Goal: Navigation & Orientation: Find specific page/section

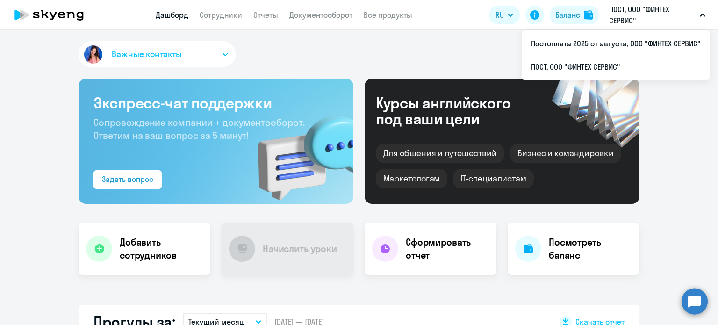
scroll to position [47, 0]
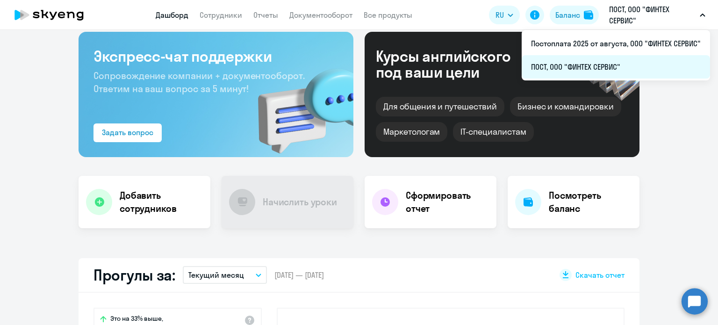
click at [624, 71] on li "ПОСТ, ООО "ФИНТЕХ СЕРВИС"" at bounding box center [615, 66] width 188 height 23
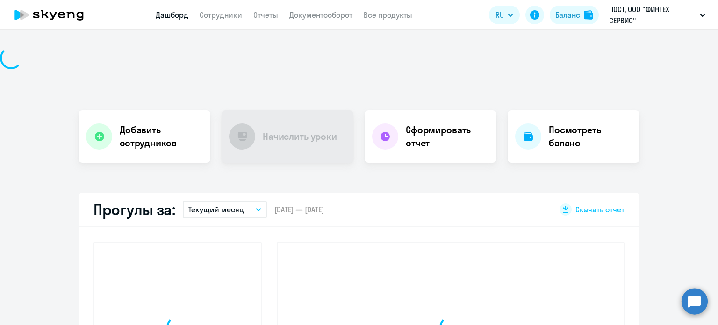
scroll to position [0, 0]
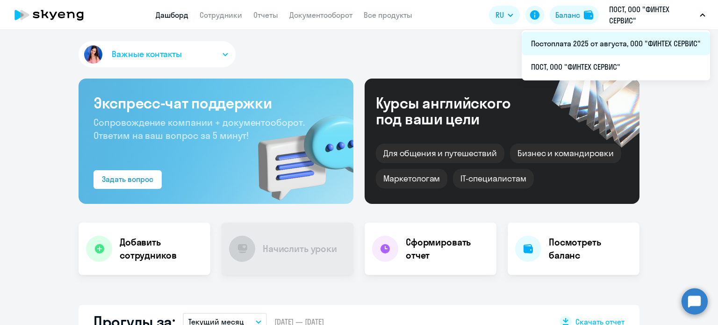
click at [604, 40] on li "Постоплата 2025 от августа, ООО "ФИНТЕХ СЕРВИС"" at bounding box center [615, 43] width 188 height 23
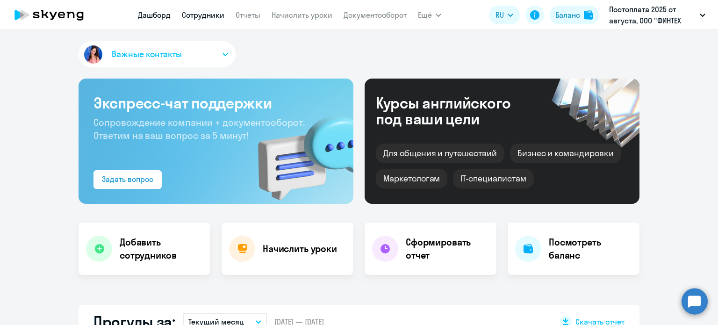
drag, startPoint x: 227, startPoint y: 21, endPoint x: 219, endPoint y: 16, distance: 9.4
click at [227, 21] on nav "[PERSON_NAME] Отчеты Начислить уроки Документооборот" at bounding box center [272, 15] width 269 height 19
click at [219, 16] on link "Сотрудники" at bounding box center [203, 14] width 43 height 9
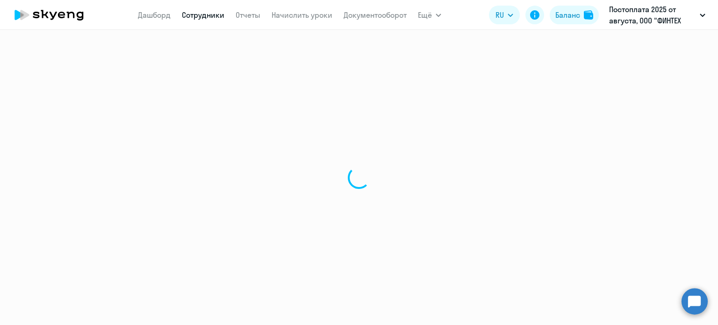
select select "30"
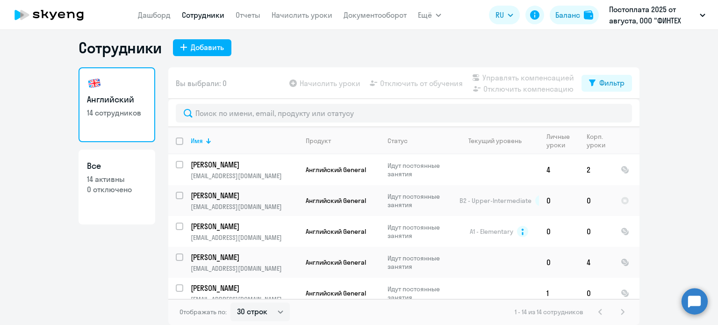
click at [262, 18] on nav "[PERSON_NAME] Отчеты Начислить уроки Документооборот" at bounding box center [272, 15] width 269 height 19
click at [257, 17] on link "Отчеты" at bounding box center [247, 14] width 25 height 9
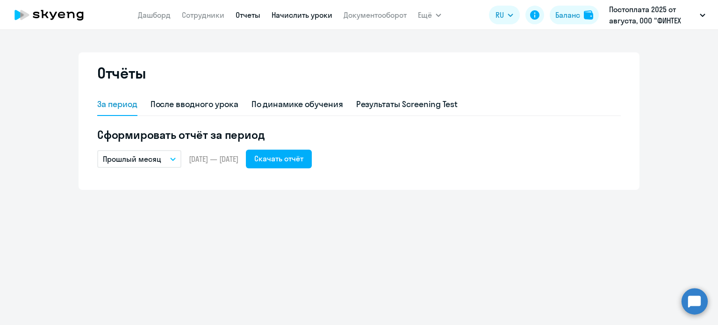
click at [328, 16] on link "Начислить уроки" at bounding box center [301, 14] width 61 height 9
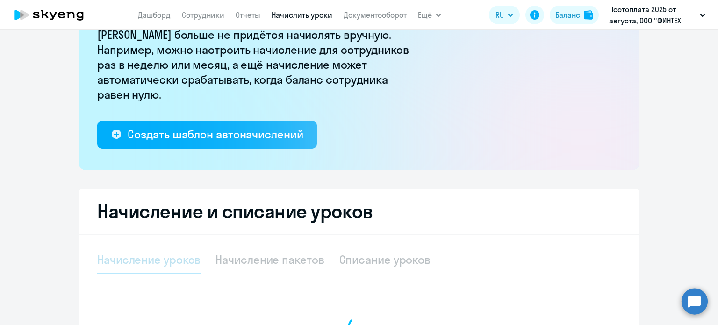
select select "10"
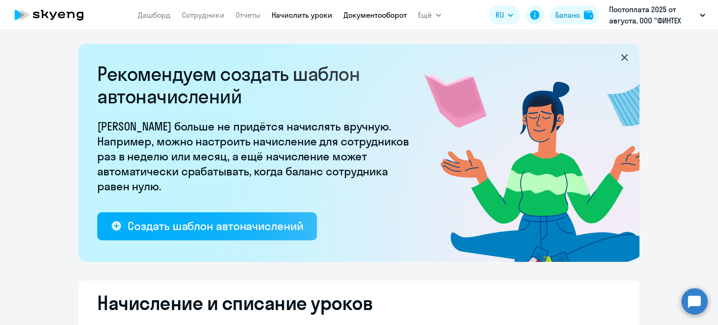
click at [398, 11] on link "Документооборот" at bounding box center [374, 14] width 63 height 9
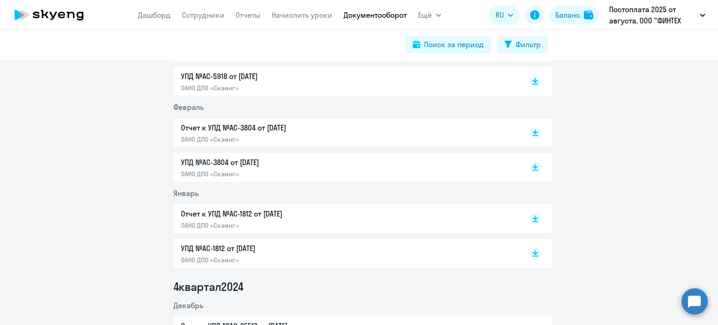
scroll to position [701, 0]
